Goal: Task Accomplishment & Management: Manage account settings

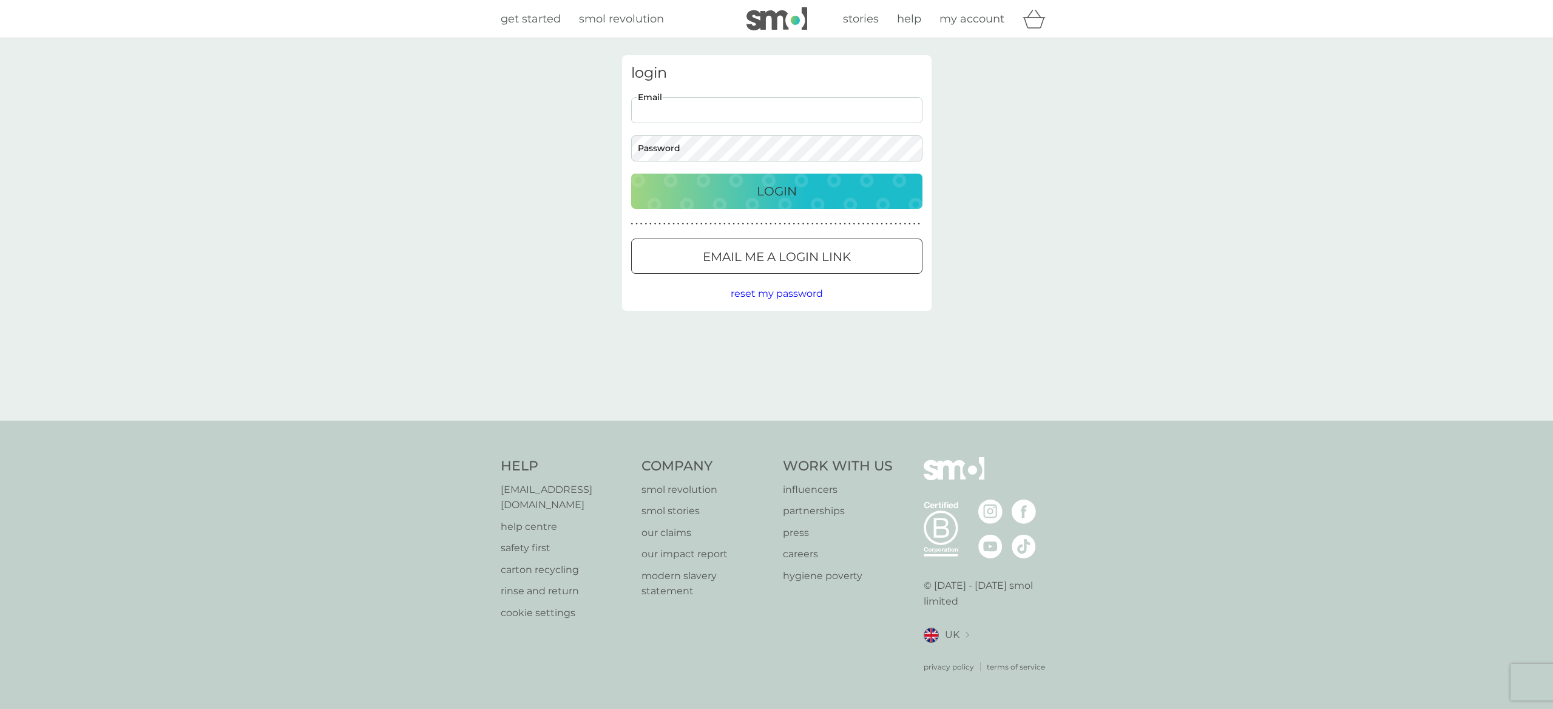
click at [736, 114] on input "Email" at bounding box center [776, 110] width 291 height 26
type input "[EMAIL_ADDRESS][DOMAIN_NAME]"
click at [775, 191] on p "Login" at bounding box center [777, 191] width 40 height 19
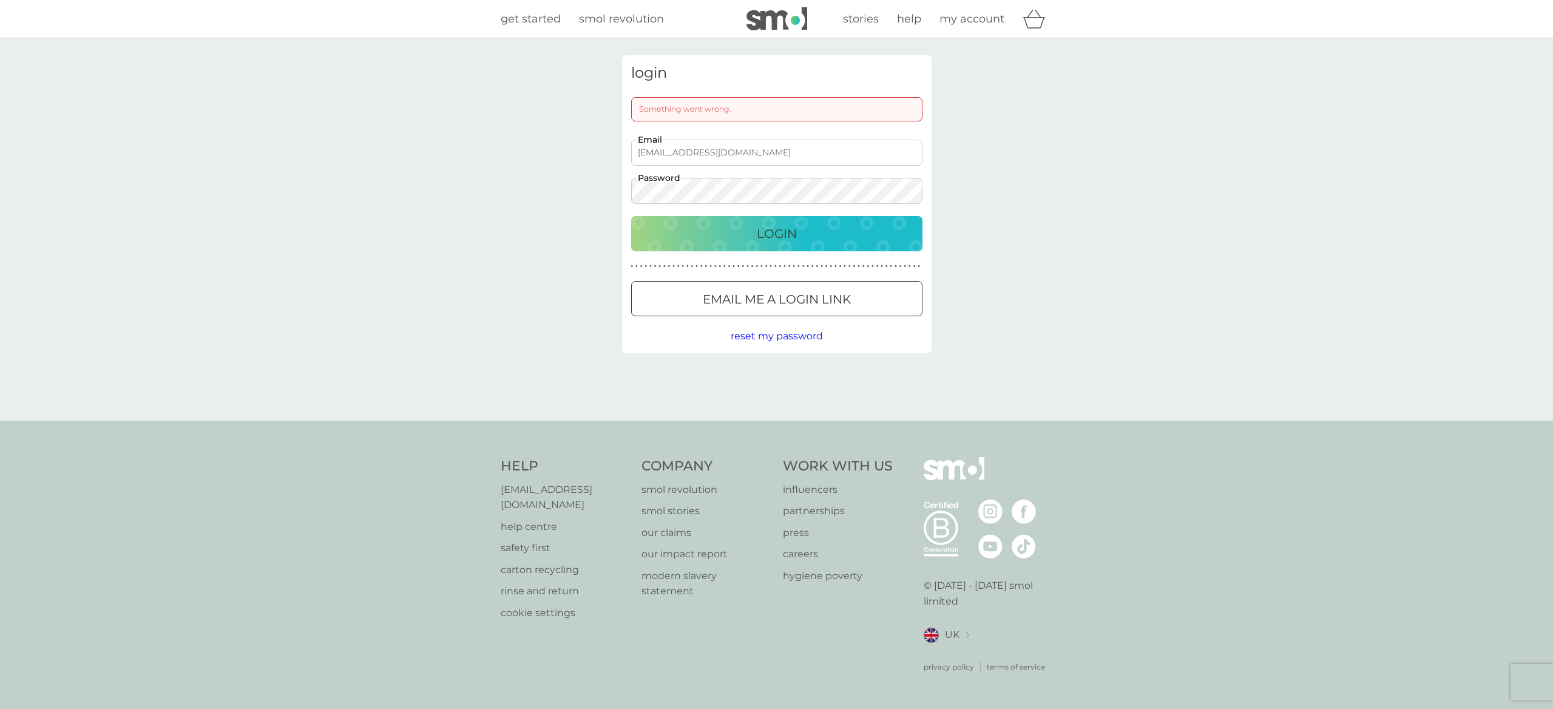
click at [805, 299] on p "Email me a login link" at bounding box center [777, 299] width 148 height 19
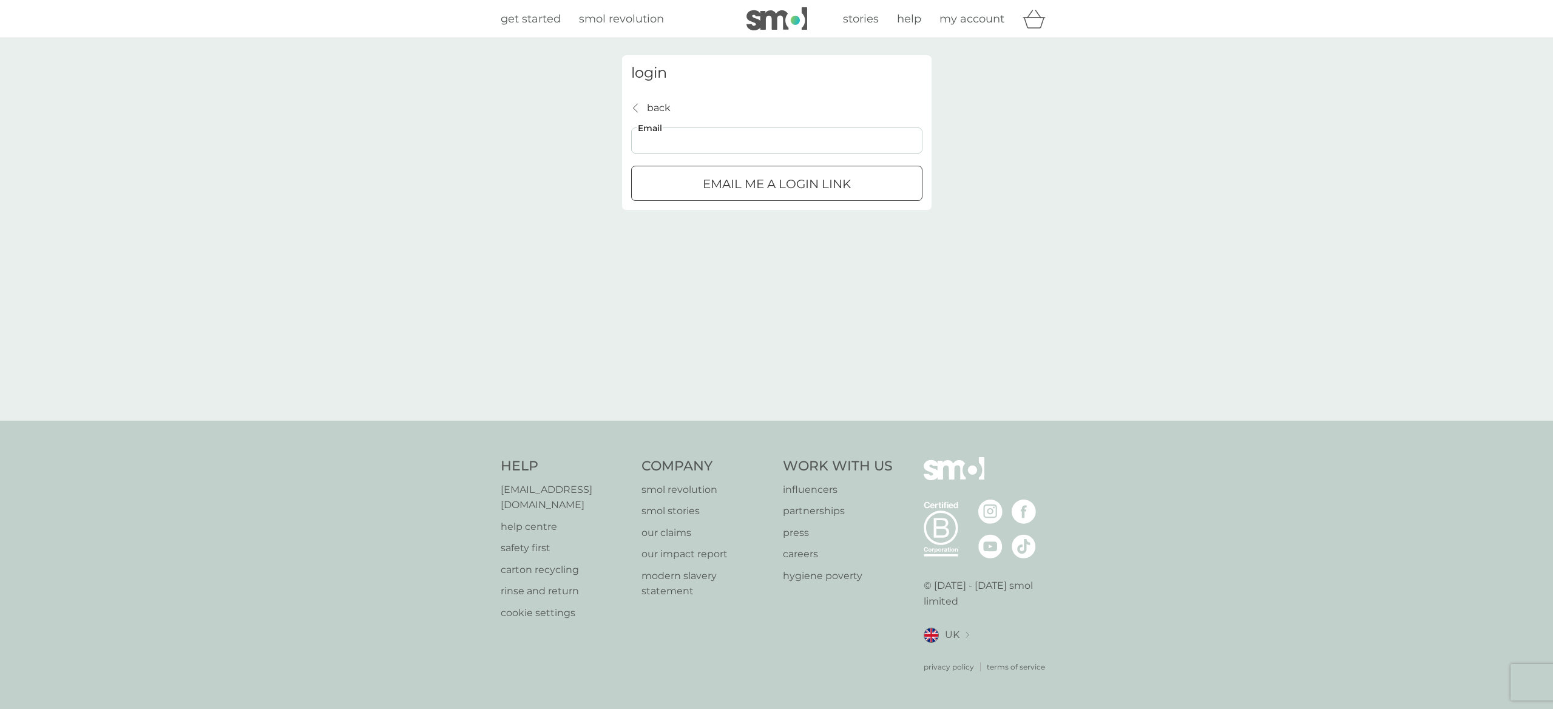
click at [711, 136] on input "Email" at bounding box center [776, 140] width 291 height 26
type input "[EMAIL_ADDRESS][DOMAIN_NAME]"
click at [769, 182] on div "submit" at bounding box center [777, 184] width 44 height 13
